Goal: Navigation & Orientation: Find specific page/section

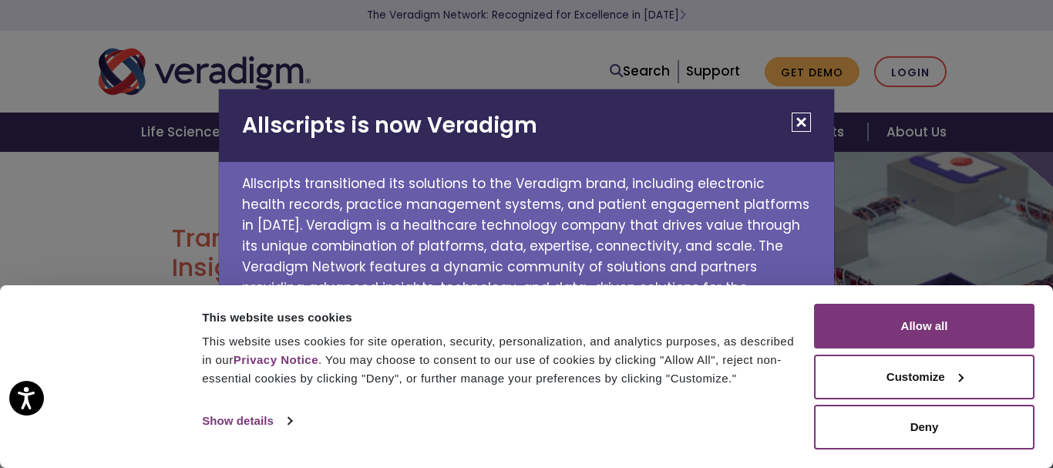
click at [802, 124] on button "Close" at bounding box center [801, 122] width 19 height 19
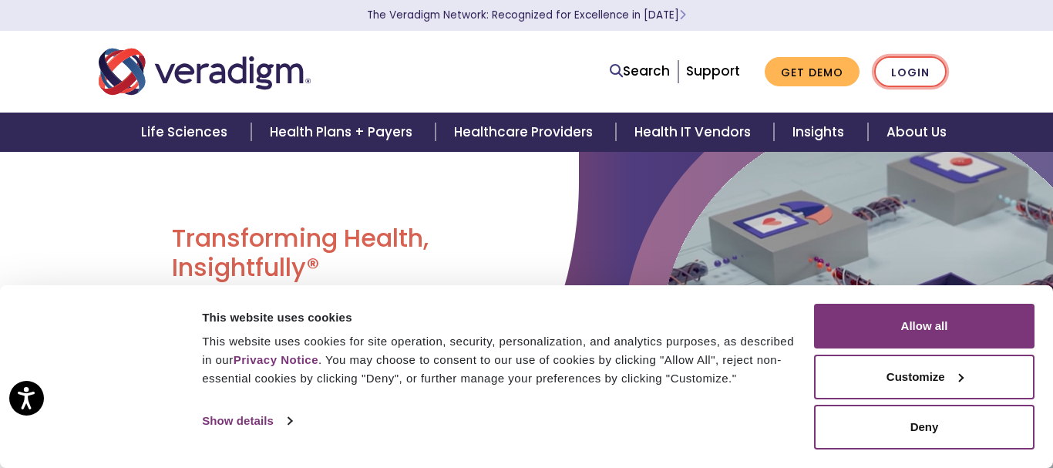
click at [917, 76] on link "Login" at bounding box center [910, 72] width 72 height 32
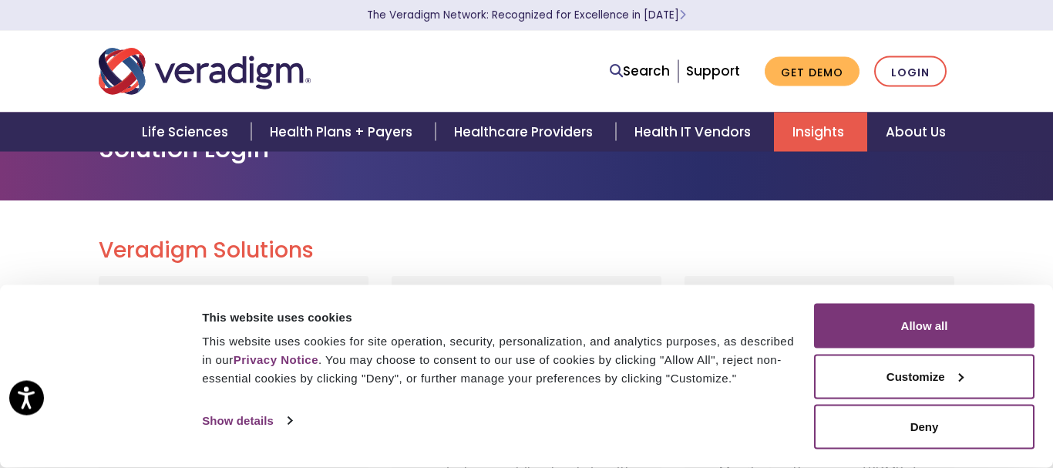
scroll to position [79, 0]
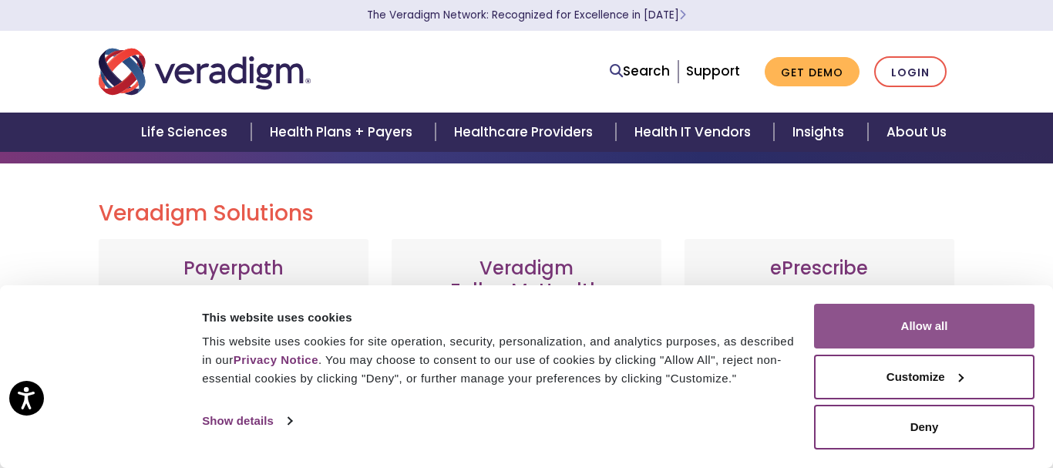
click at [898, 318] on button "Allow all" at bounding box center [924, 326] width 220 height 45
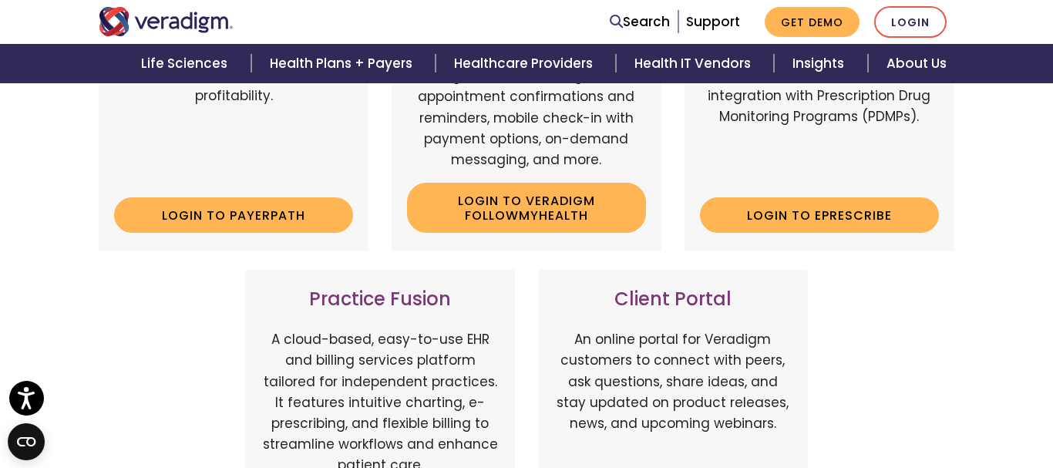
scroll to position [393, 0]
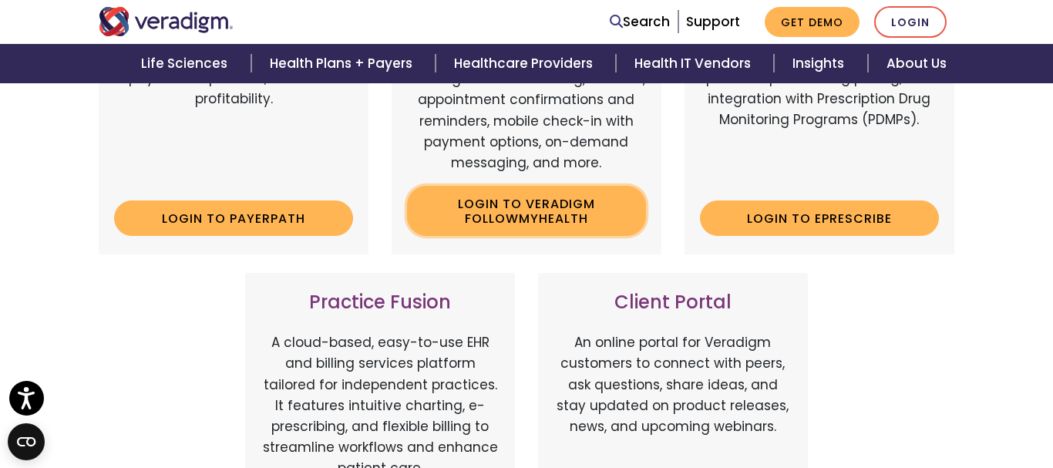
click at [563, 217] on link "Login to Veradigm FollowMyHealth" at bounding box center [526, 211] width 239 height 50
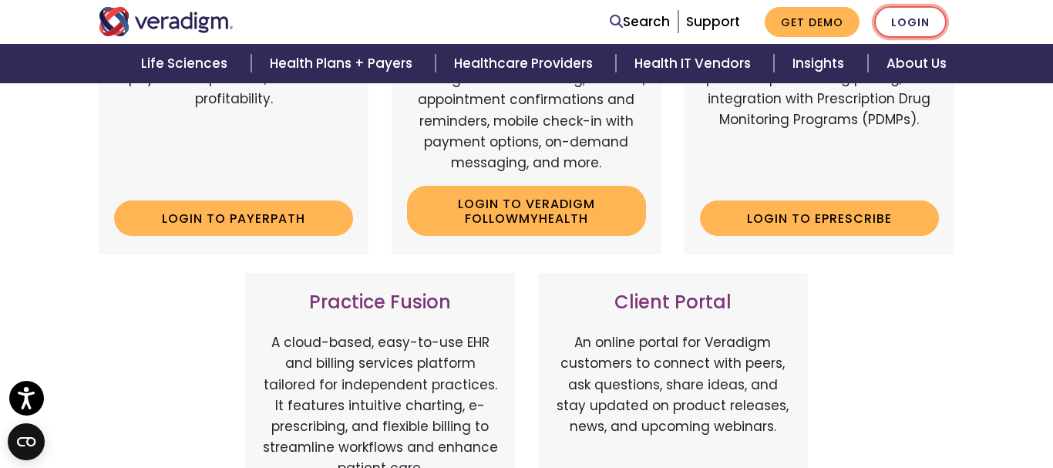
click at [899, 22] on link "Login" at bounding box center [910, 22] width 72 height 32
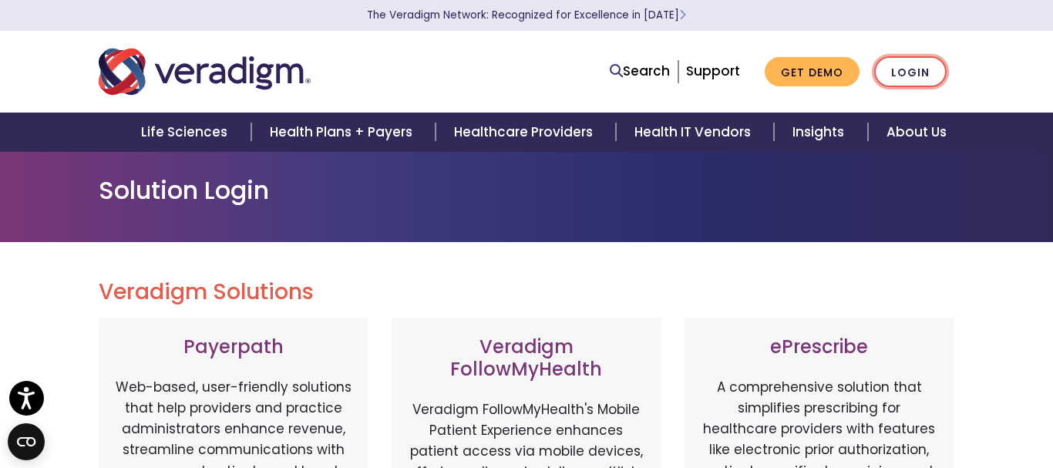
click at [910, 66] on link "Login" at bounding box center [910, 72] width 72 height 32
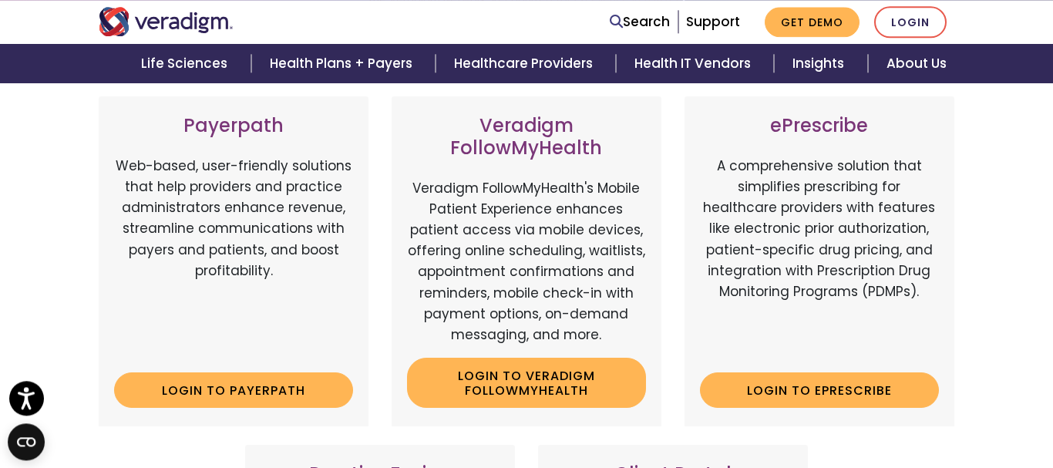
scroll to position [393, 0]
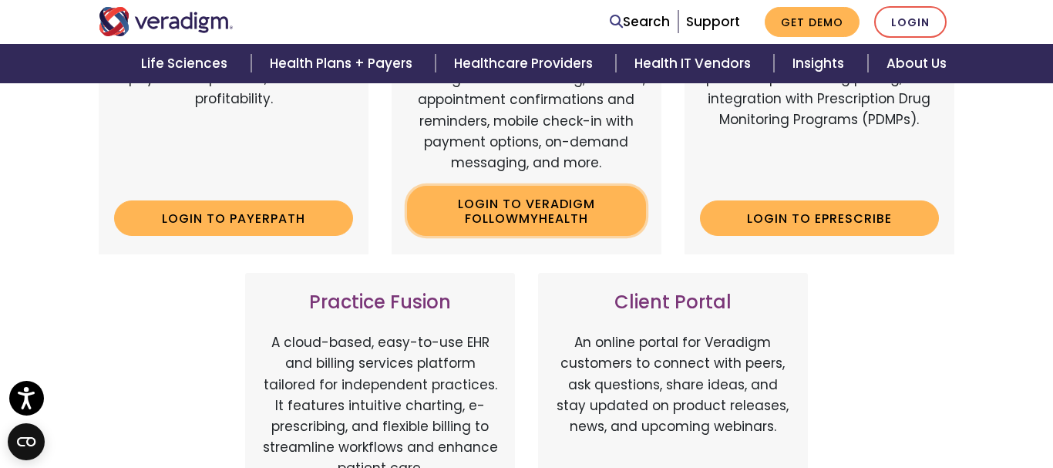
click at [575, 219] on link "Login to Veradigm FollowMyHealth" at bounding box center [526, 211] width 239 height 50
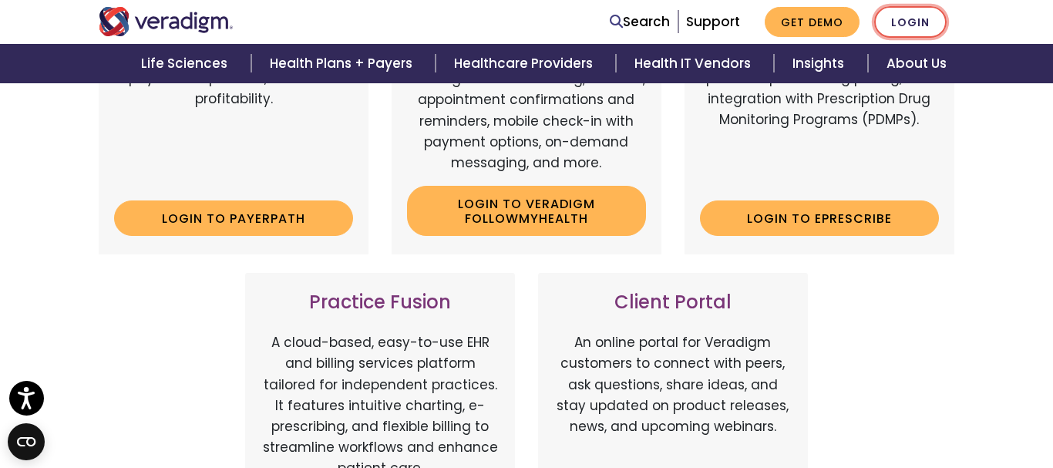
click at [915, 24] on link "Login" at bounding box center [910, 22] width 72 height 32
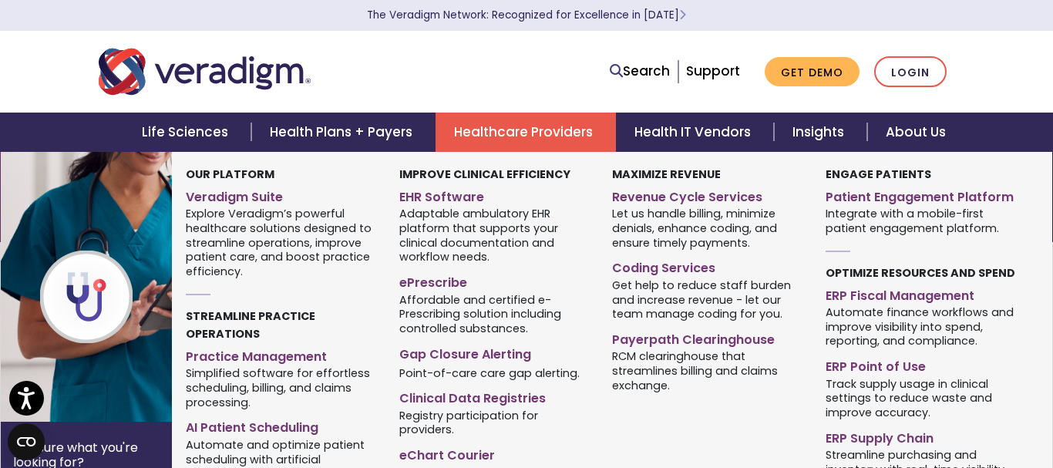
click at [542, 143] on link "Healthcare Providers" at bounding box center [525, 132] width 180 height 39
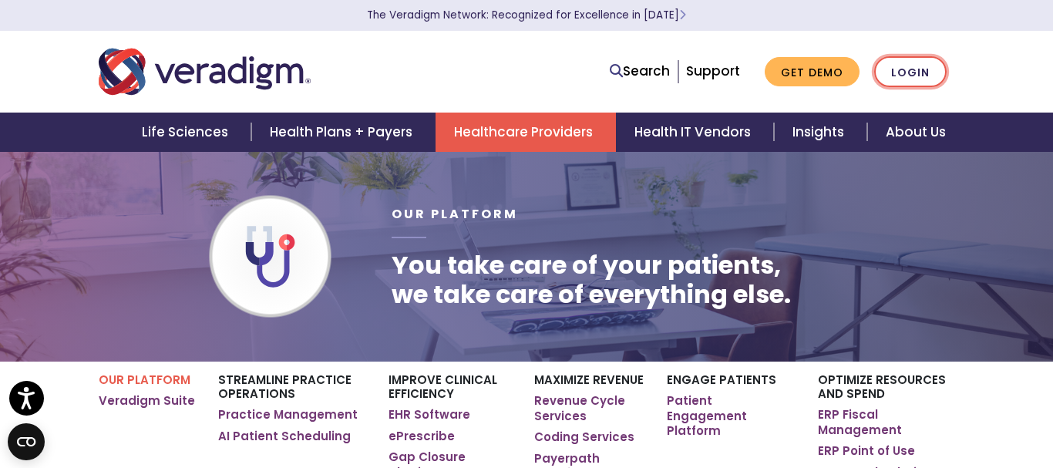
click at [904, 72] on link "Login" at bounding box center [910, 72] width 72 height 32
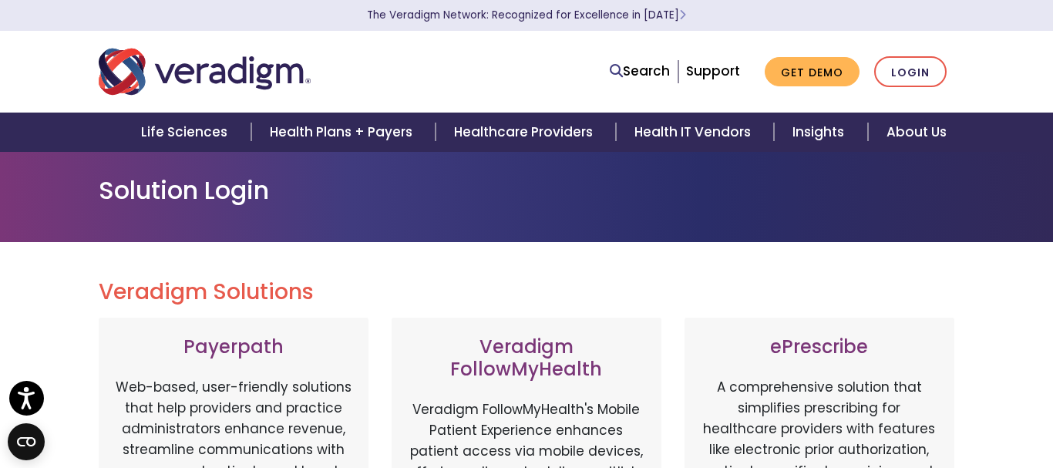
click at [185, 72] on img "Veradigm logo" at bounding box center [205, 71] width 212 height 51
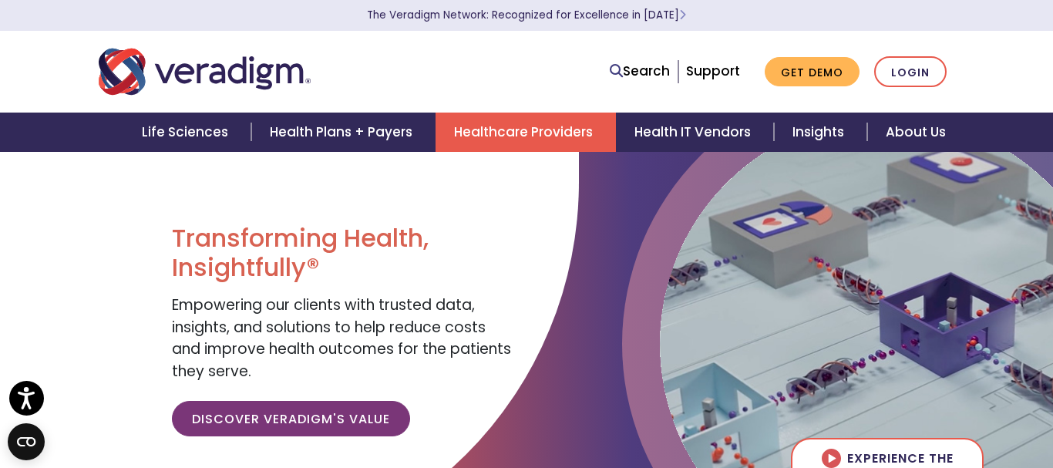
click at [570, 135] on link "Healthcare Providers" at bounding box center [525, 132] width 180 height 39
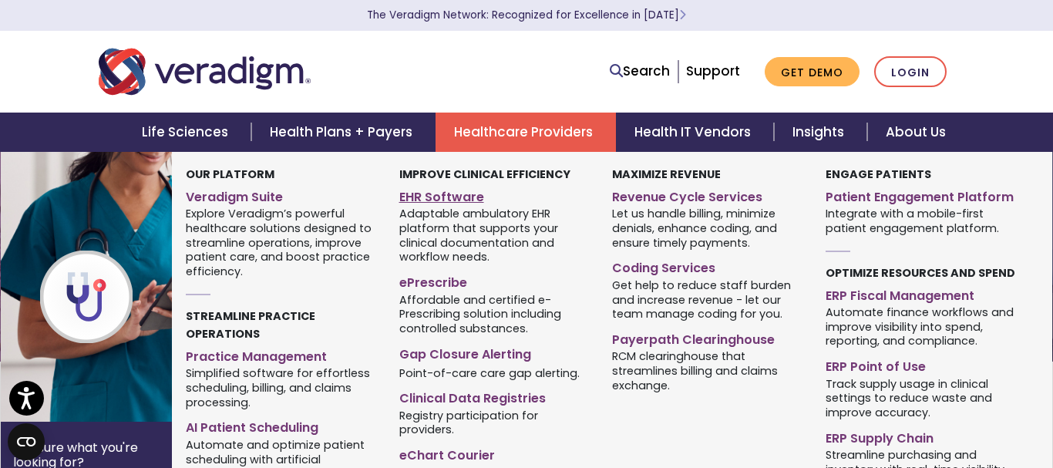
click at [469, 198] on link "EHR Software" at bounding box center [494, 194] width 190 height 22
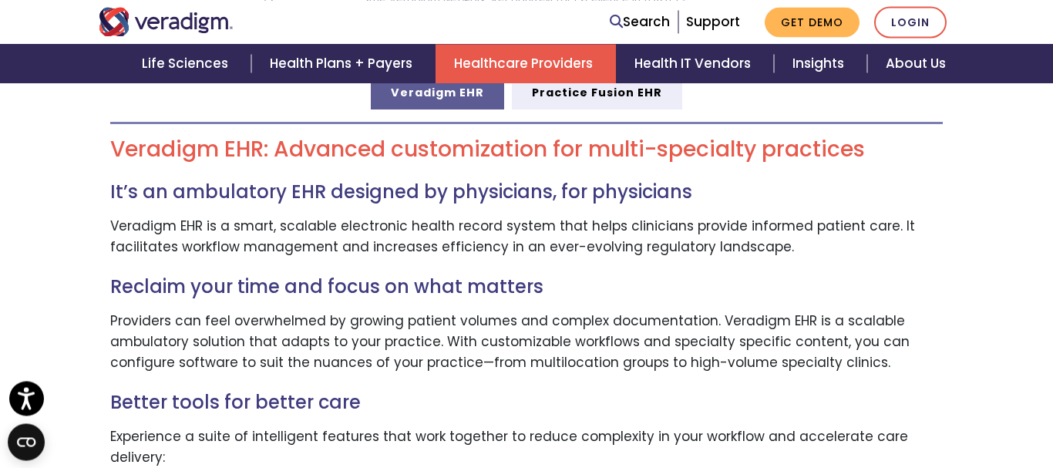
scroll to position [1022, 0]
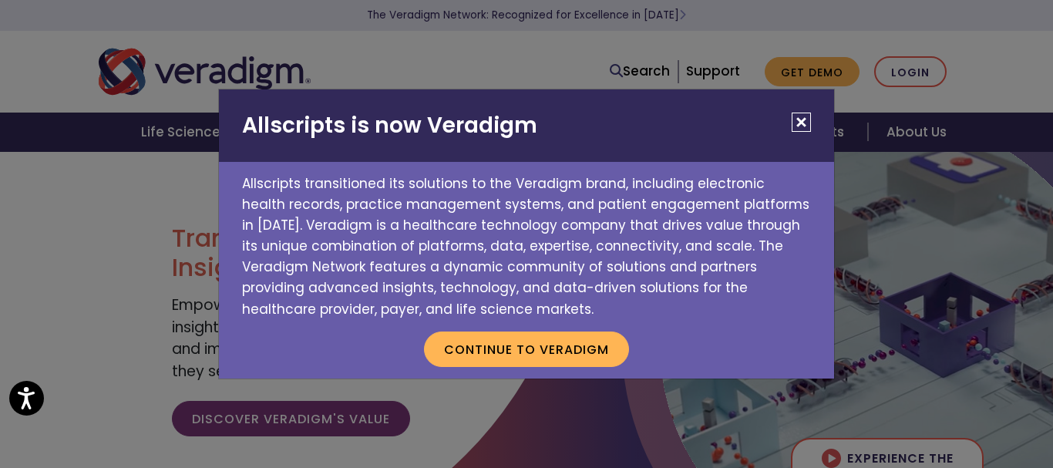
click at [886, 72] on div "Allscripts is now Veradigm Allscripts transitioned its solutions to the Veradig…" at bounding box center [526, 234] width 1053 height 468
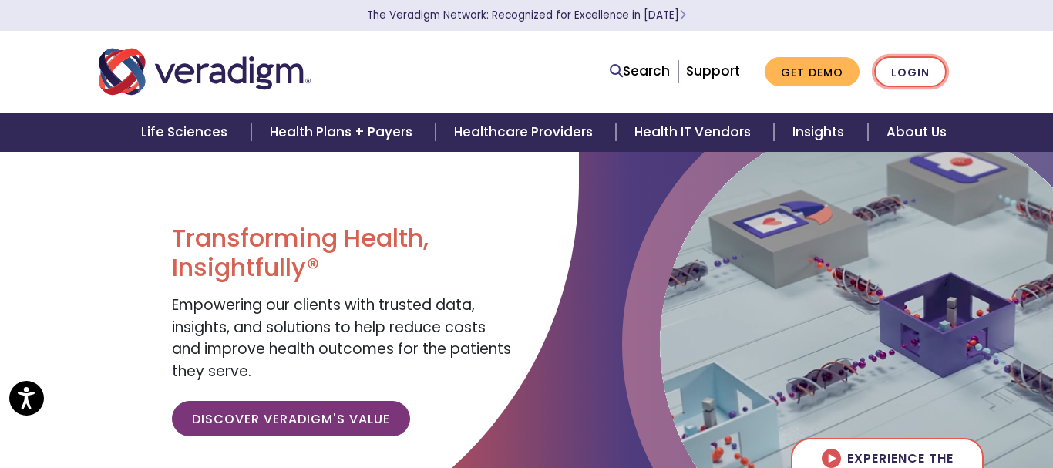
click at [923, 75] on link "Login" at bounding box center [910, 72] width 72 height 32
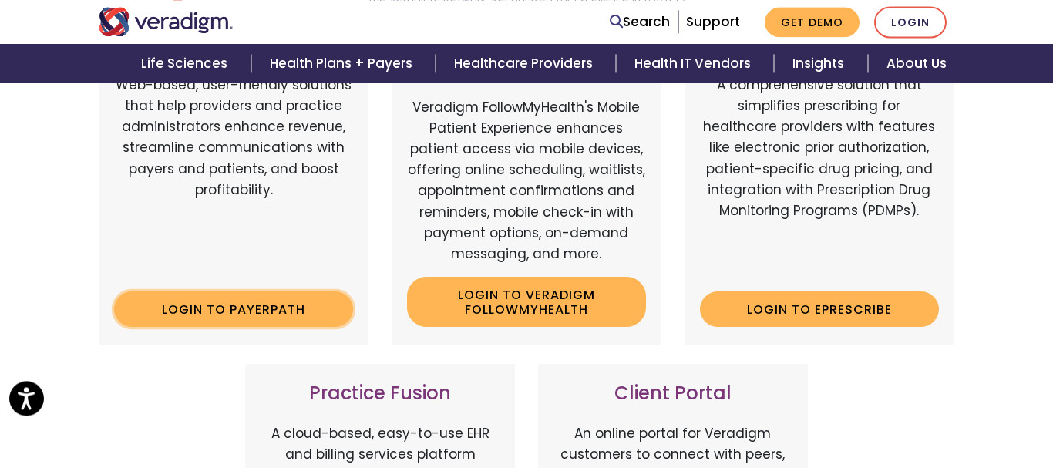
scroll to position [393, 0]
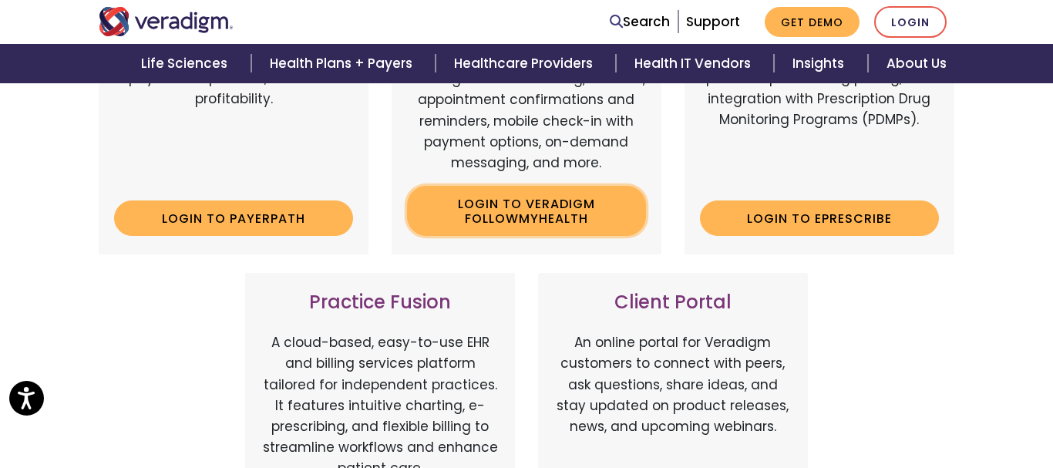
click at [464, 222] on link "Login to Veradigm FollowMyHealth" at bounding box center [526, 211] width 239 height 50
